Goal: Task Accomplishment & Management: Use online tool/utility

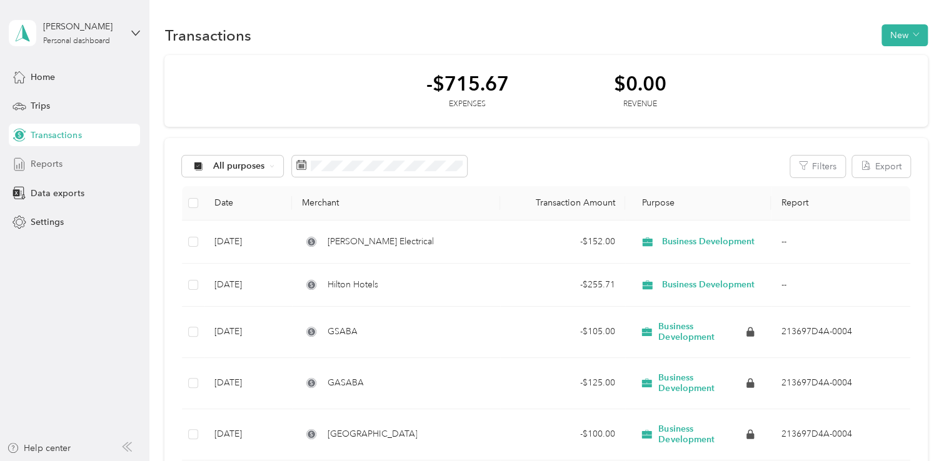
click at [62, 169] on div "Reports" at bounding box center [74, 164] width 131 height 22
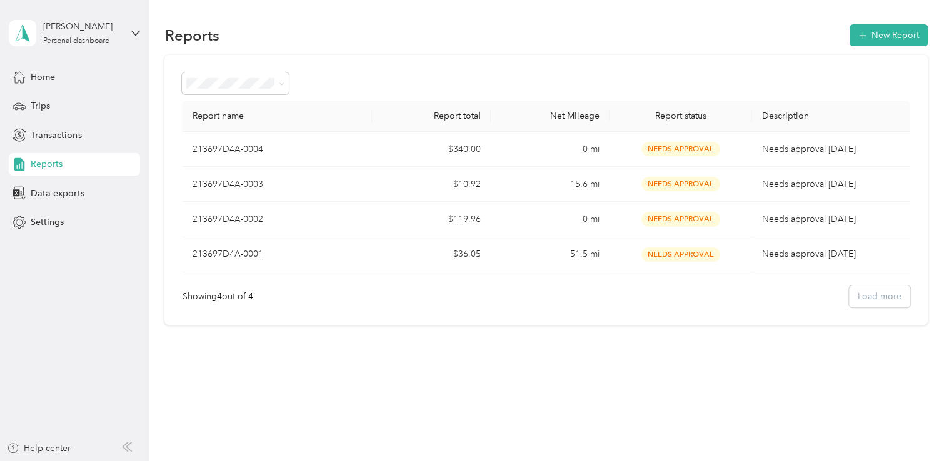
click at [888, 51] on section "Reports New Report Report name Report total Net Mileage Report status Descripti…" at bounding box center [545, 173] width 762 height 303
click at [885, 42] on button "New Report" at bounding box center [888, 35] width 78 height 22
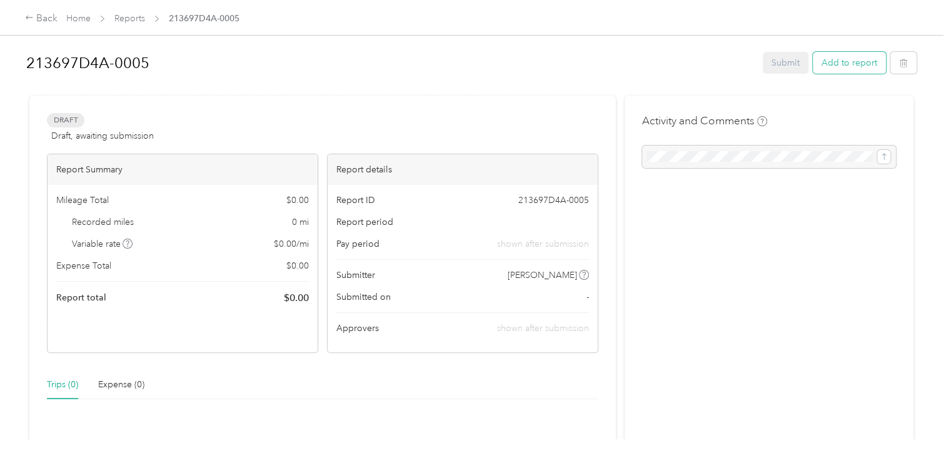
click at [839, 69] on button "Add to report" at bounding box center [848, 63] width 73 height 22
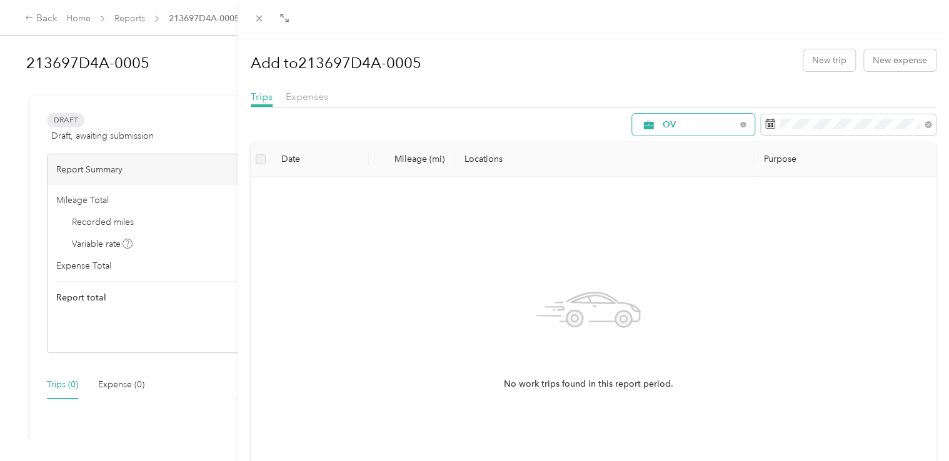
click at [704, 116] on div "OV" at bounding box center [693, 125] width 122 height 22
click at [702, 147] on span "All Purposes" at bounding box center [698, 147] width 92 height 13
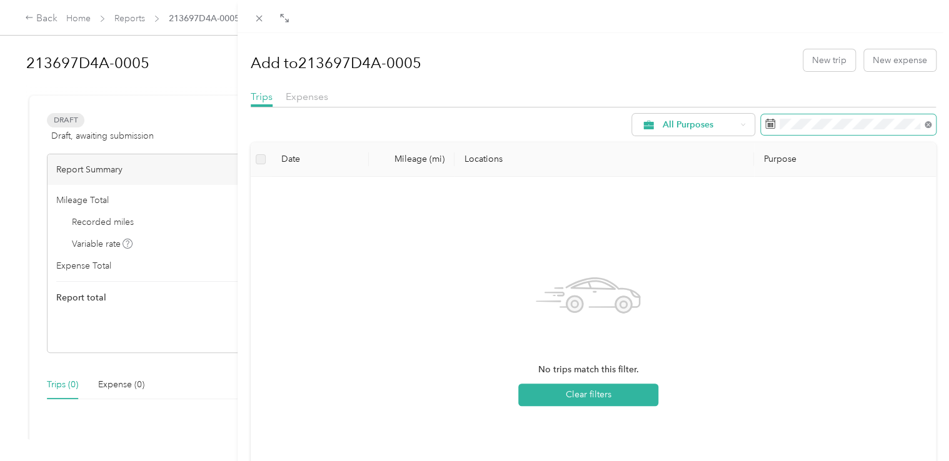
click at [924, 127] on icon at bounding box center [927, 124] width 7 height 7
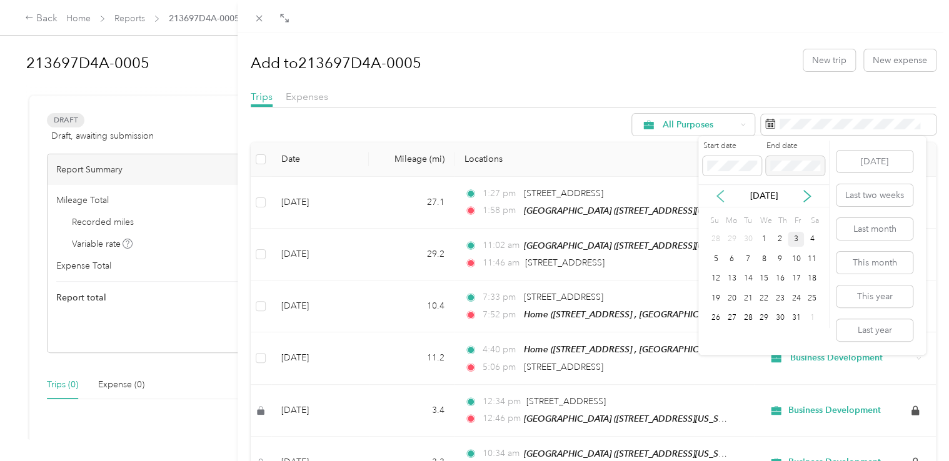
click at [718, 201] on icon at bounding box center [720, 196] width 12 height 12
click at [809, 239] on div "6" at bounding box center [812, 240] width 16 height 16
click at [810, 194] on icon at bounding box center [807, 196] width 12 height 12
click at [731, 258] on div "6" at bounding box center [732, 259] width 16 height 16
